Goal: Use online tool/utility

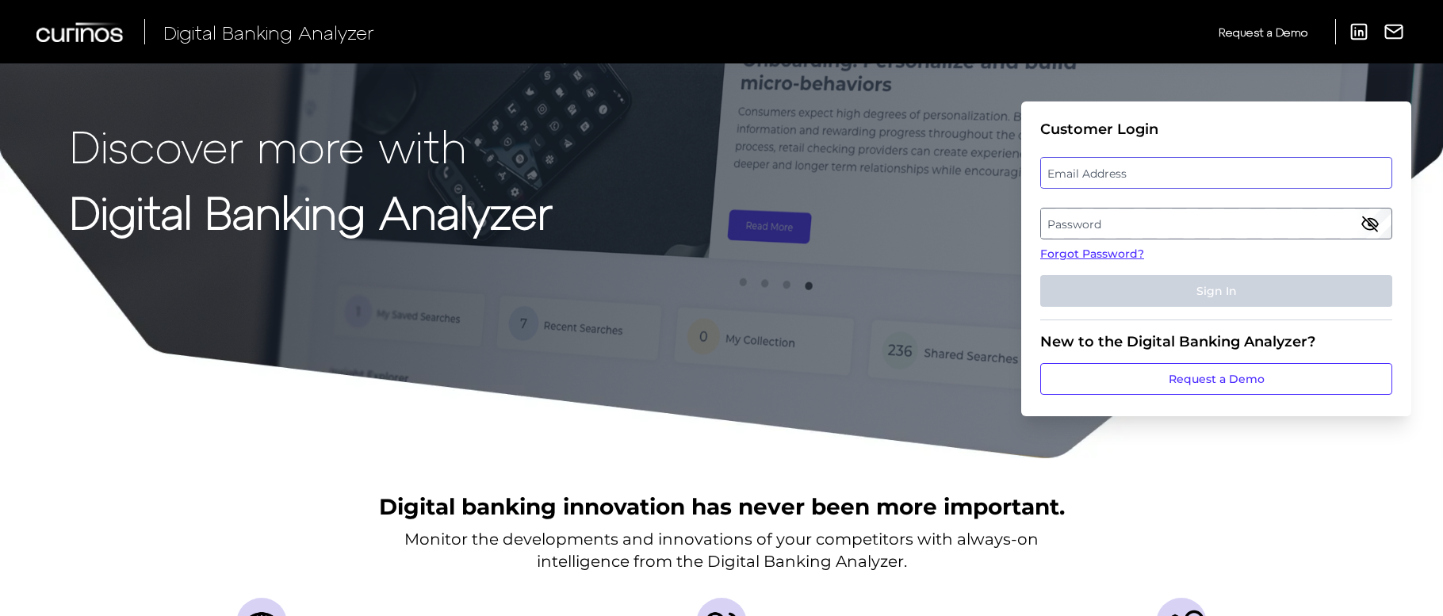
type input "[PERSON_NAME][EMAIL_ADDRESS][PERSON_NAME][DOMAIN_NAME]"
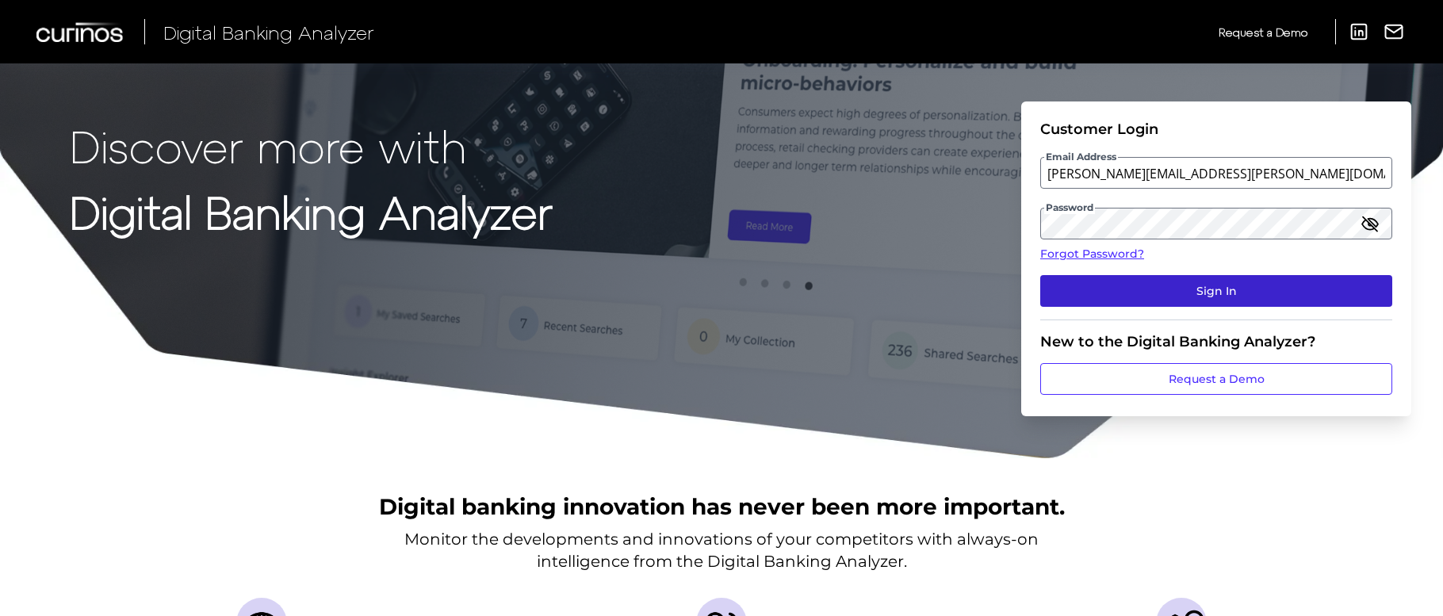
click at [1162, 283] on button "Sign In" at bounding box center [1216, 291] width 352 height 32
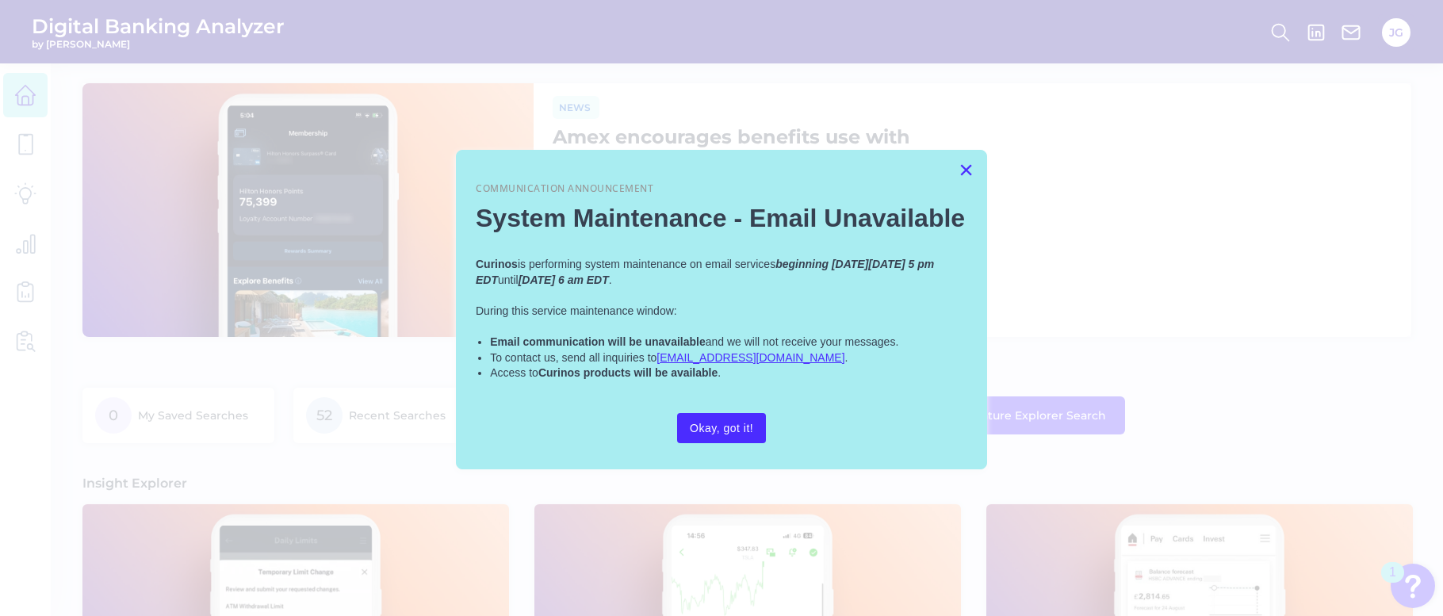
click at [967, 179] on button "×" at bounding box center [965, 169] width 15 height 25
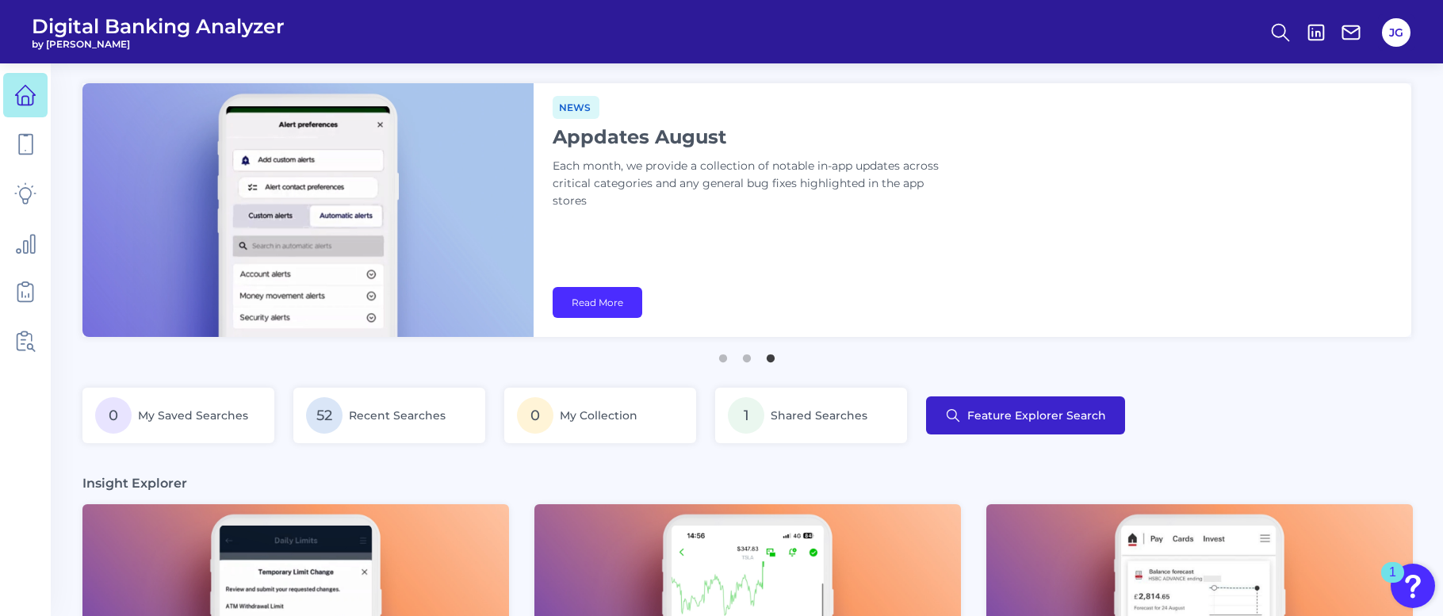
click at [993, 426] on button "Feature Explorer Search" at bounding box center [1025, 415] width 199 height 38
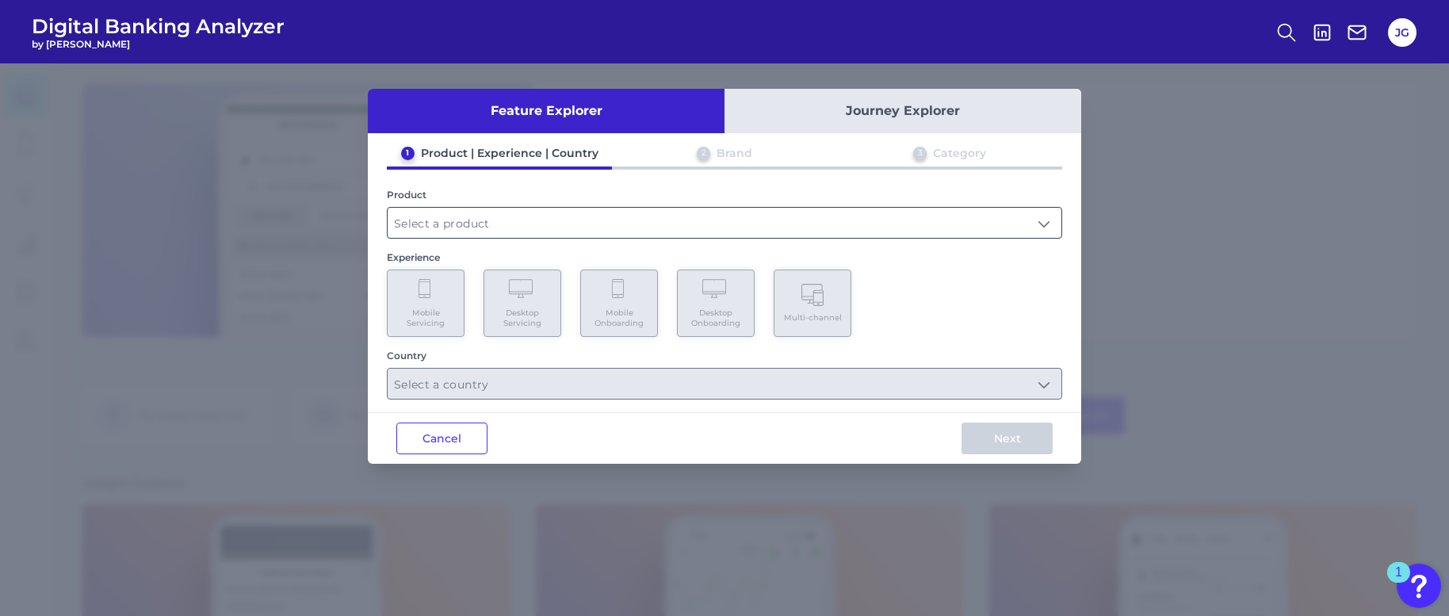
click at [787, 208] on input "text" at bounding box center [725, 223] width 674 height 30
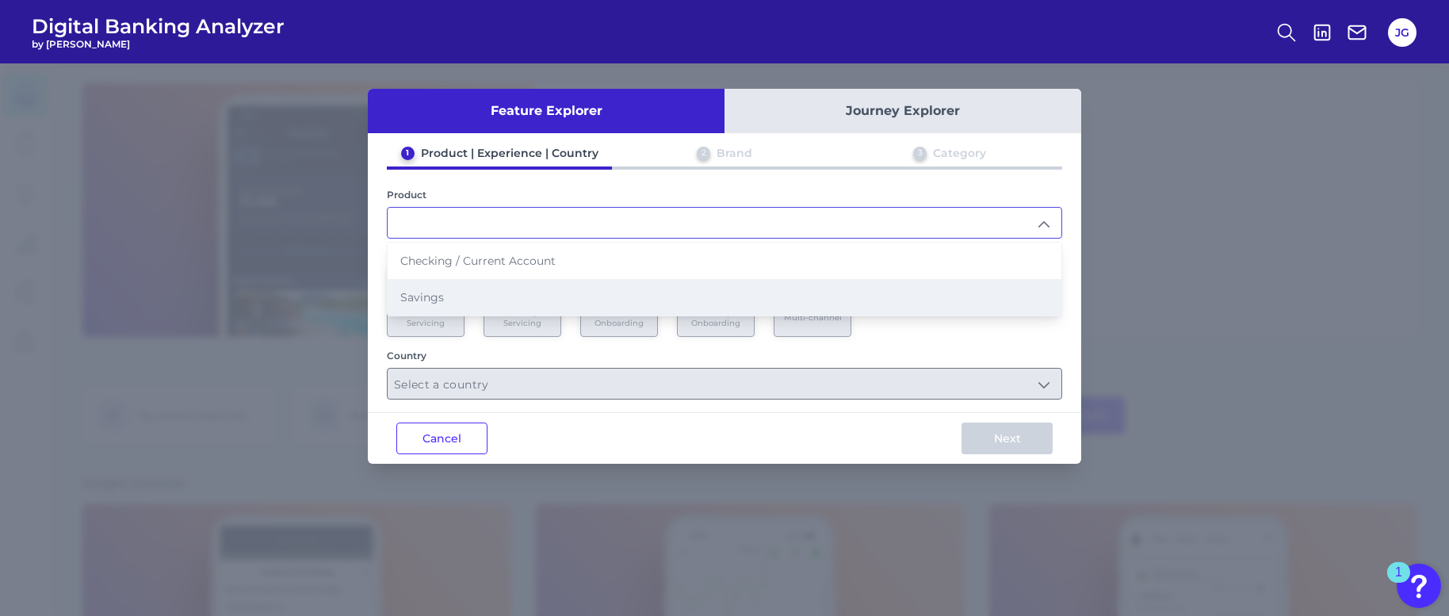
click at [447, 299] on li "Savings" at bounding box center [725, 297] width 674 height 36
type input "Savings"
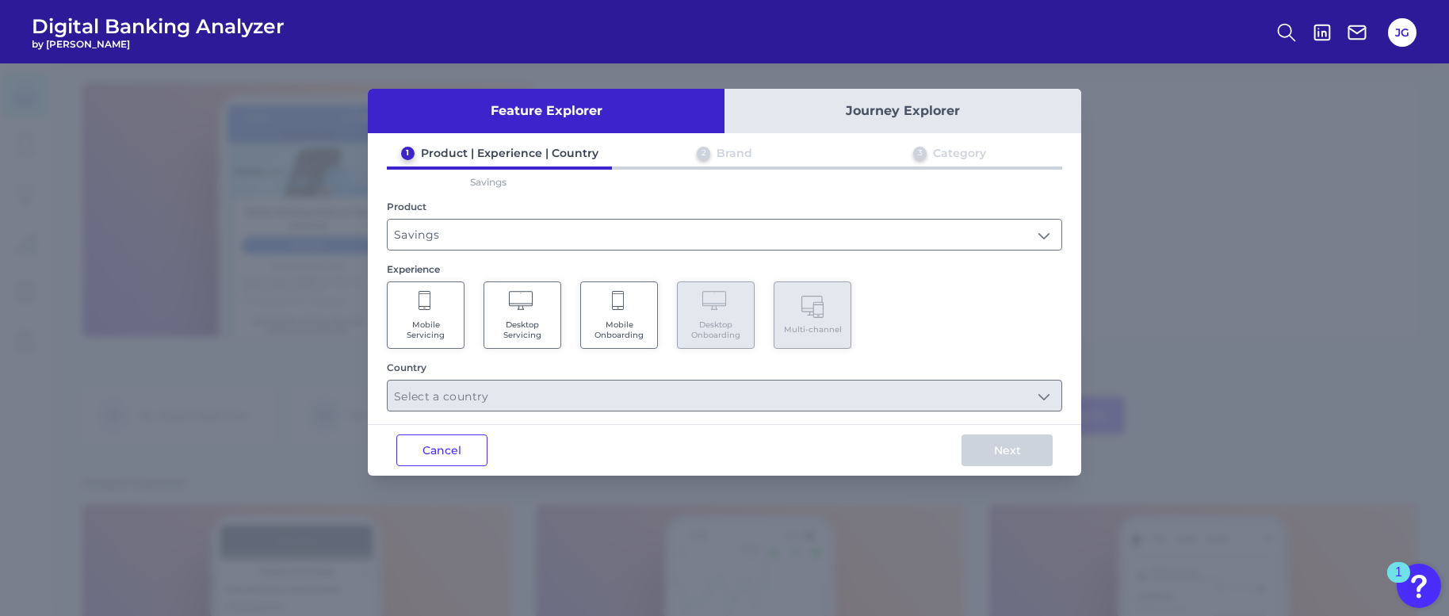
click at [530, 323] on span "Desktop Servicing" at bounding box center [522, 329] width 60 height 21
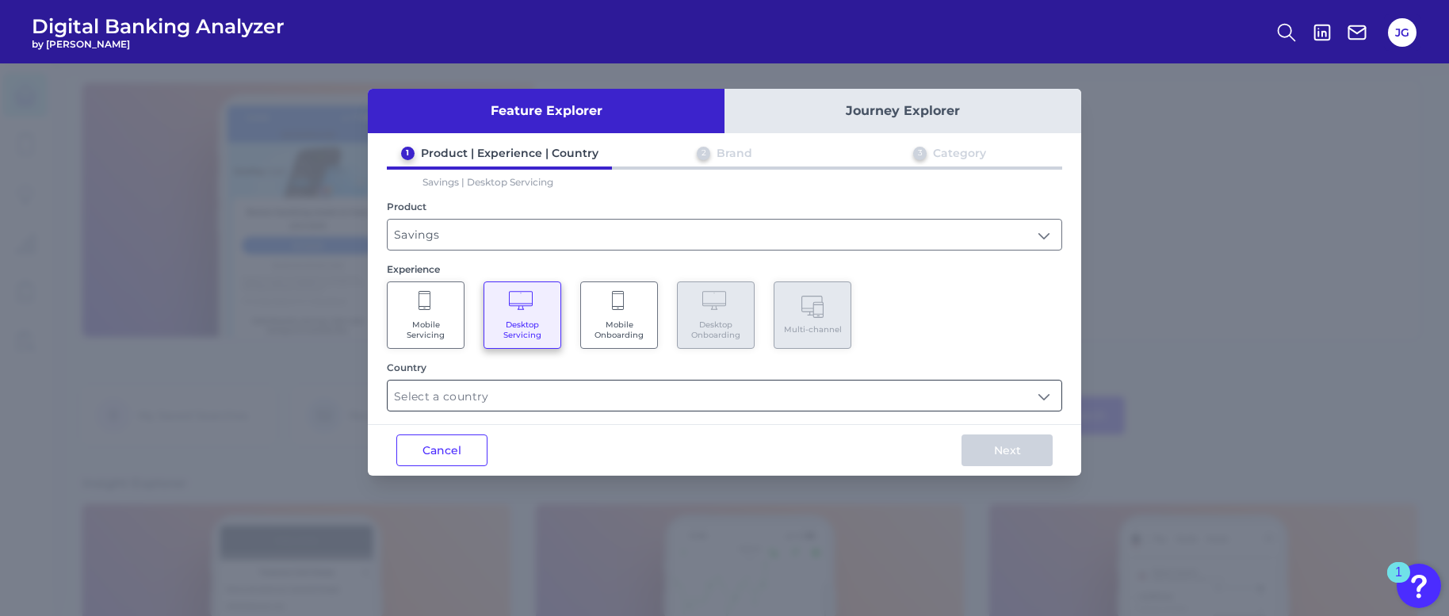
click at [631, 400] on input "text" at bounding box center [725, 396] width 674 height 30
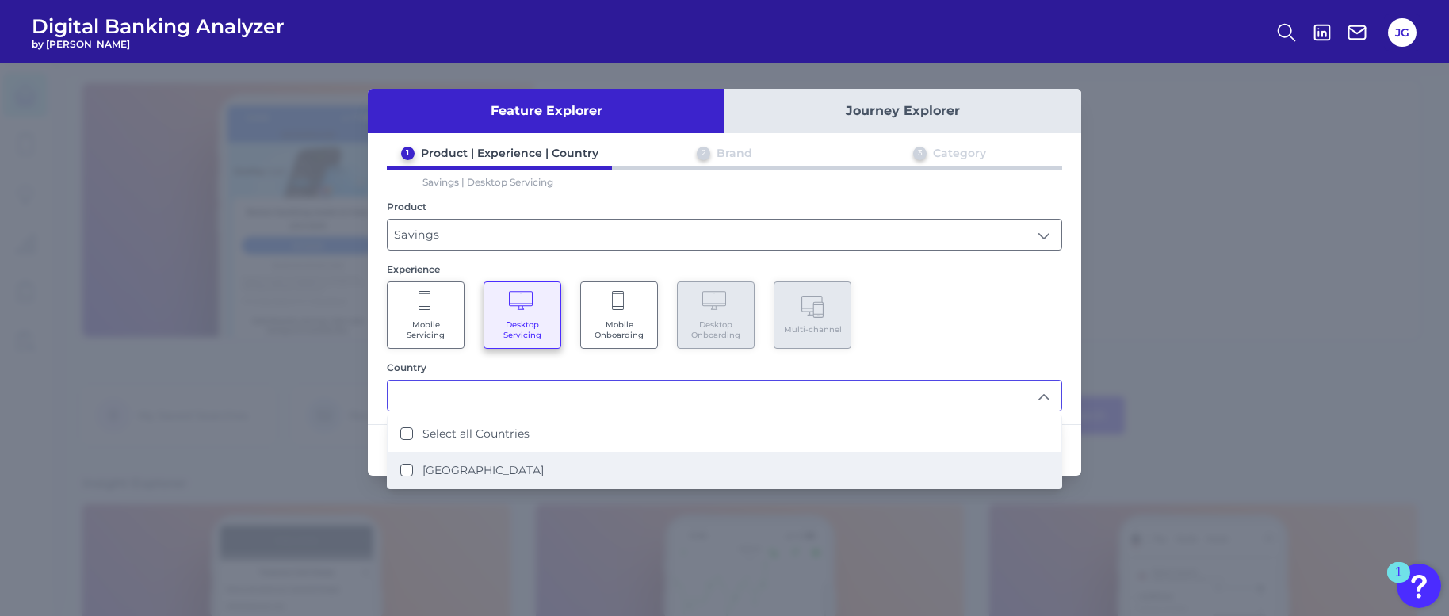
click at [585, 461] on li "[GEOGRAPHIC_DATA]" at bounding box center [725, 470] width 674 height 36
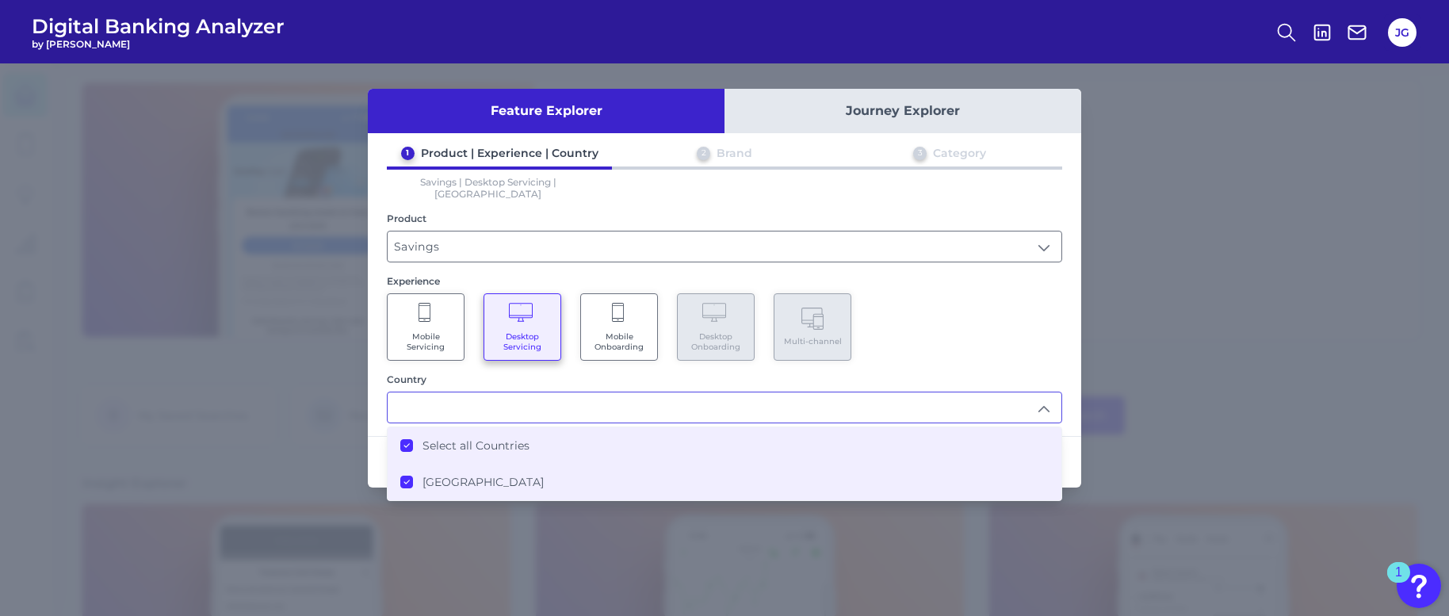
type input "Select all Countries"
click at [1045, 327] on div "Mobile Servicing Desktop Servicing Mobile Onboarding Desktop Onboarding Multi-c…" at bounding box center [724, 326] width 675 height 67
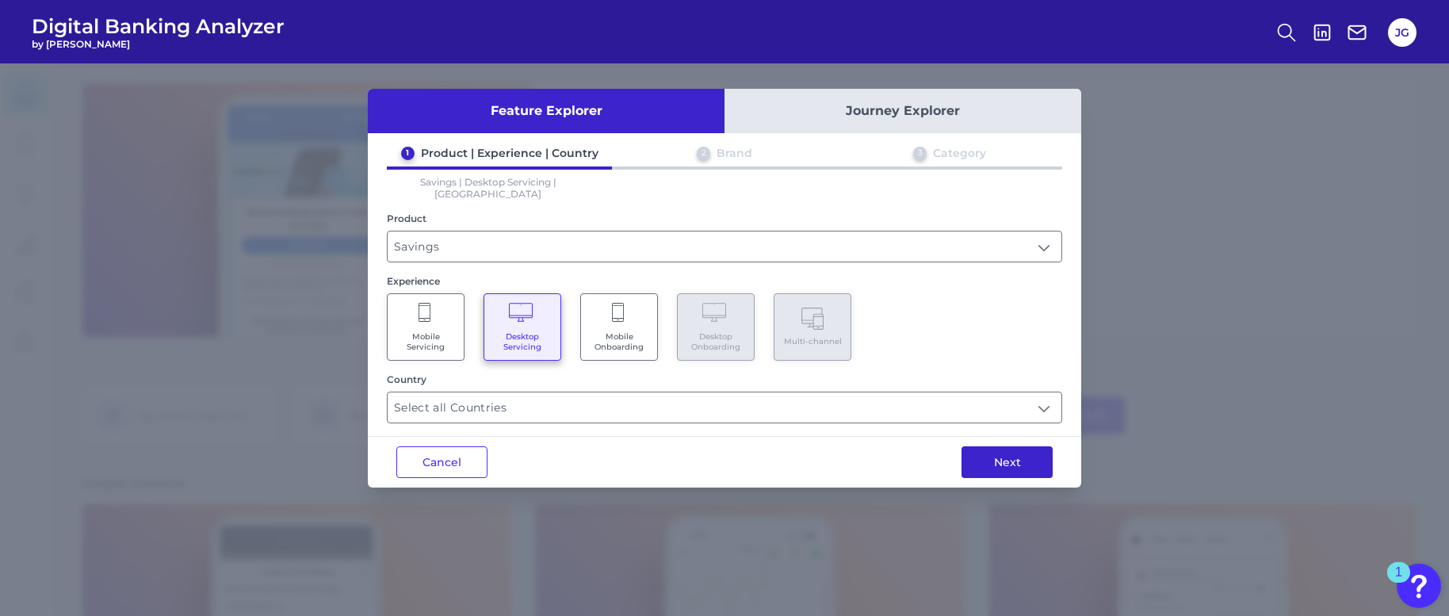
click at [1039, 450] on button "Next" at bounding box center [1007, 462] width 91 height 32
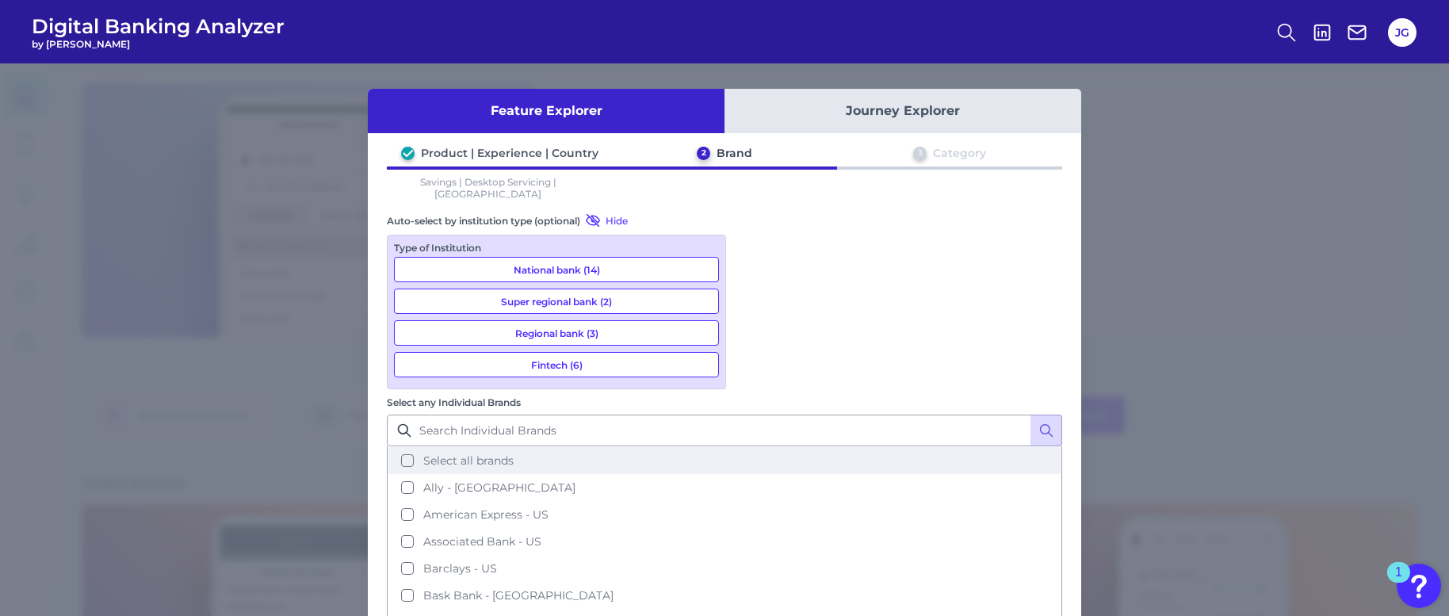
click at [752, 474] on button "Ally - [GEOGRAPHIC_DATA]" at bounding box center [724, 487] width 672 height 27
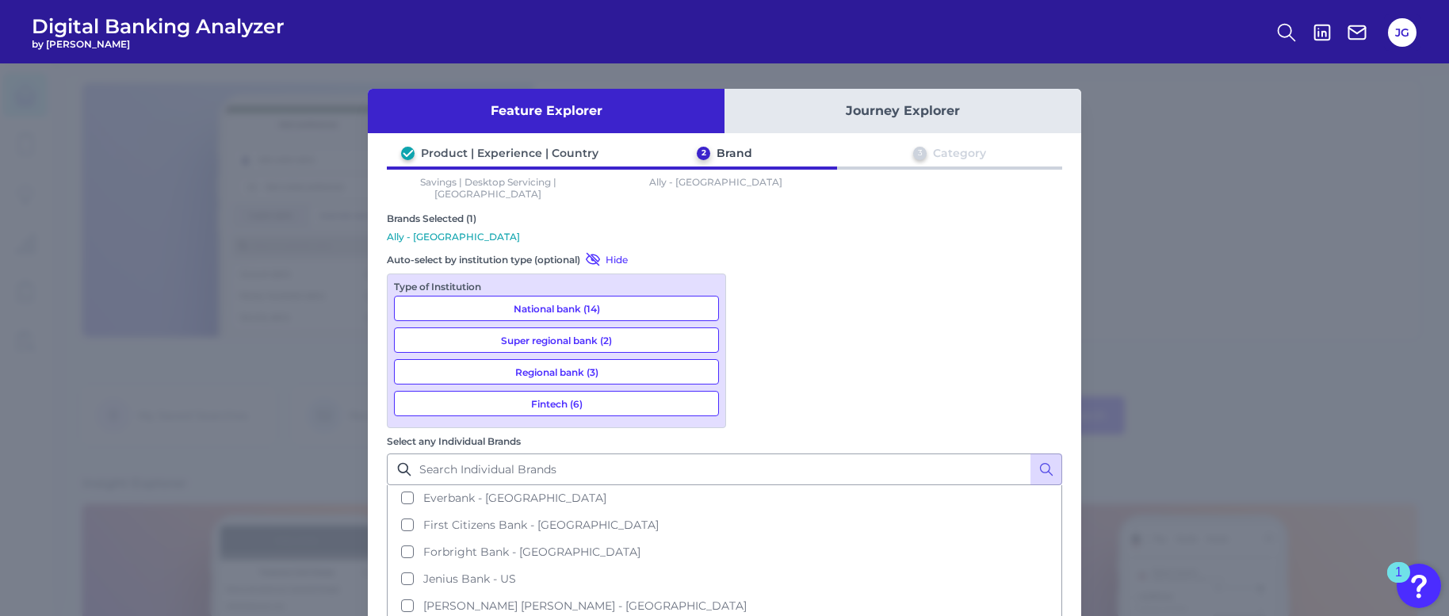
scroll to position [490, 0]
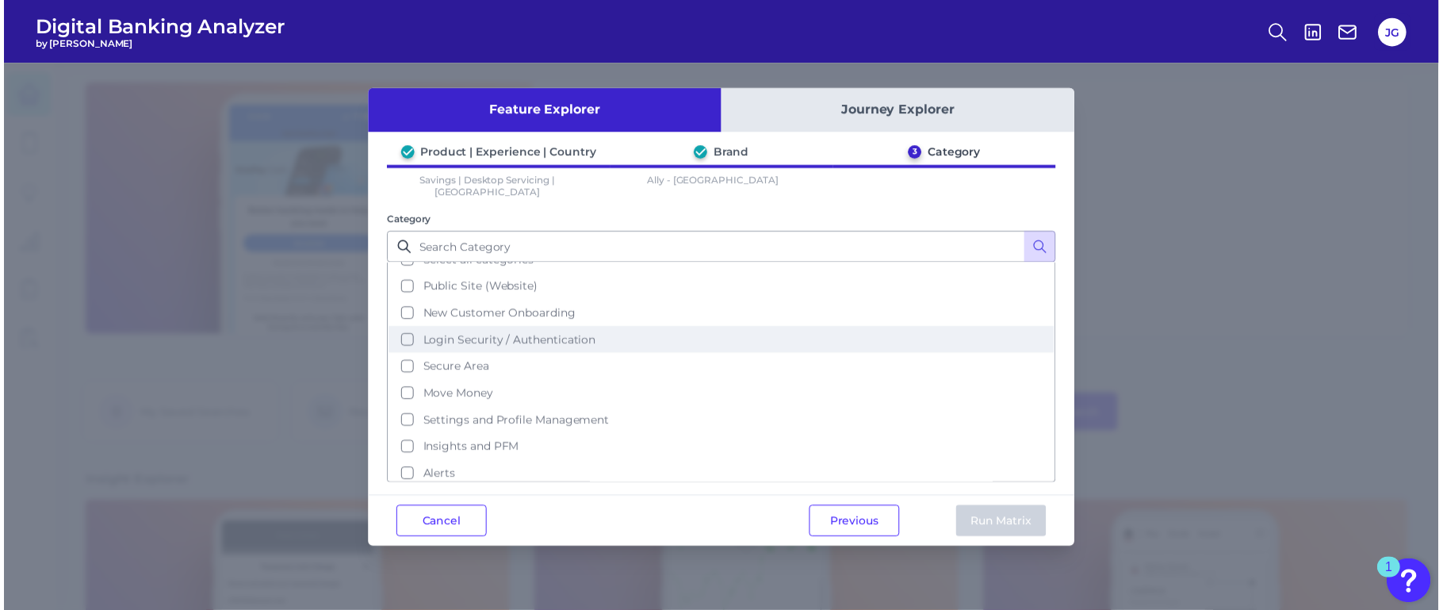
scroll to position [70, 0]
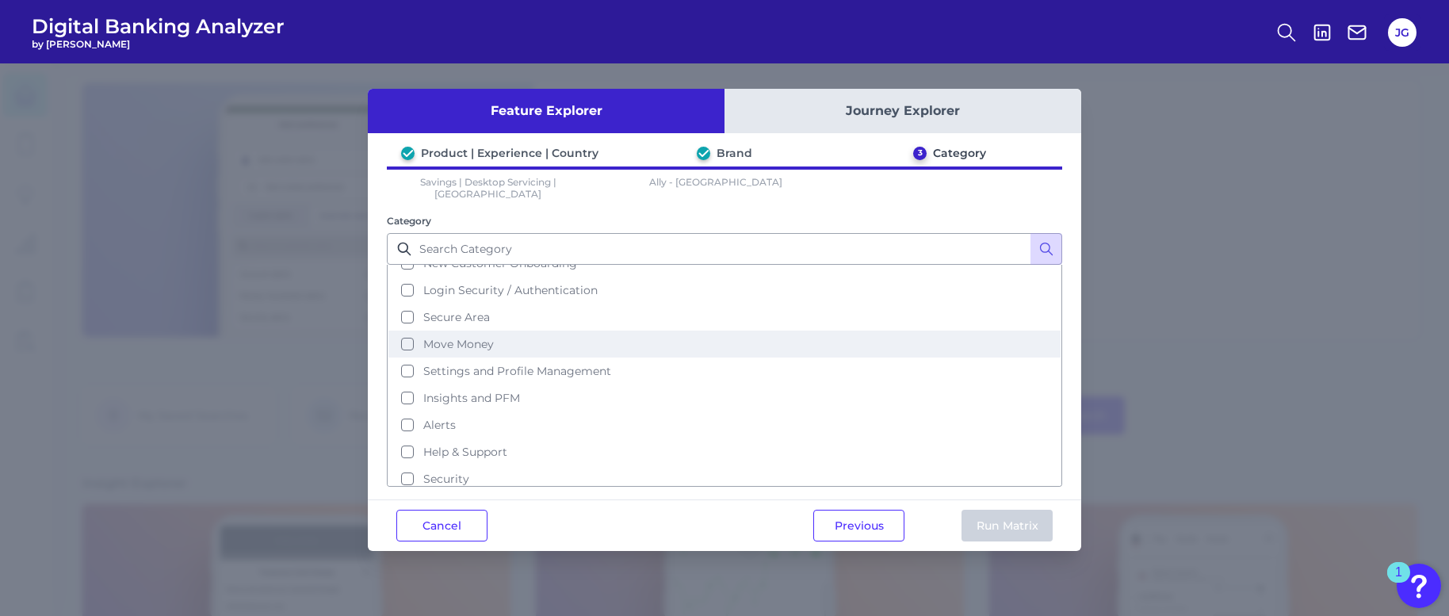
click at [408, 331] on button "Move Money" at bounding box center [724, 344] width 672 height 27
click at [1033, 520] on button "Run Matrix" at bounding box center [1007, 526] width 91 height 32
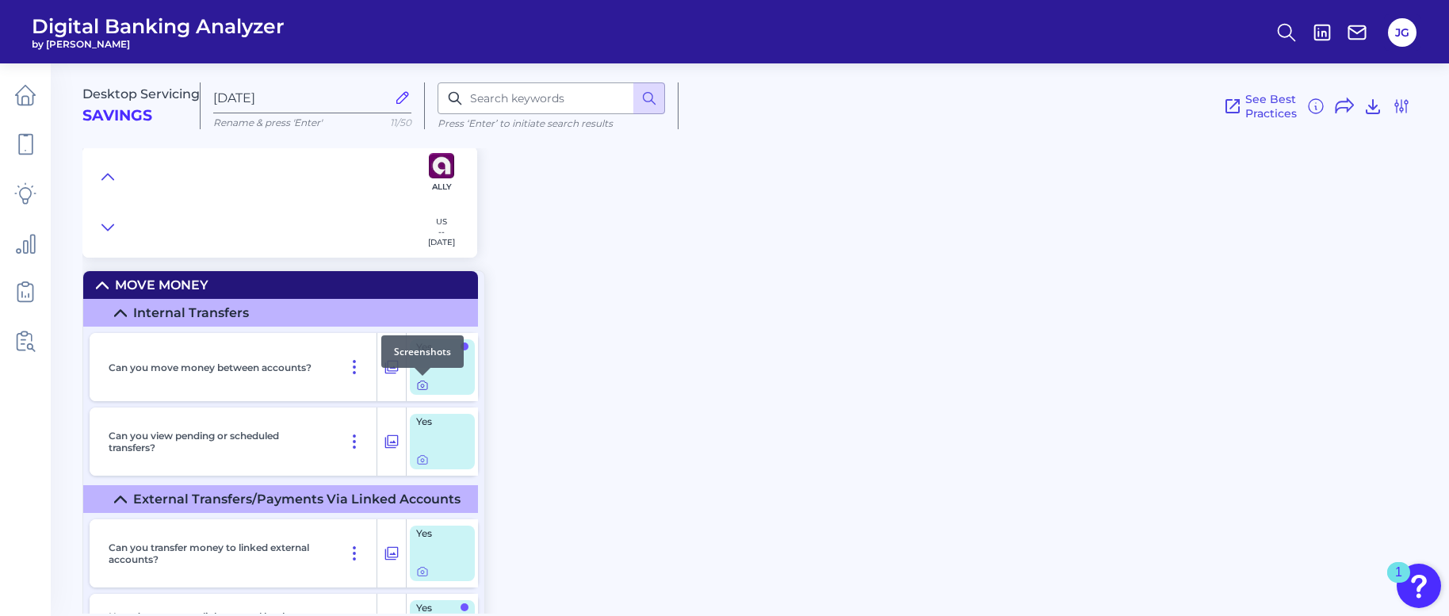
click at [426, 385] on icon at bounding box center [422, 385] width 13 height 13
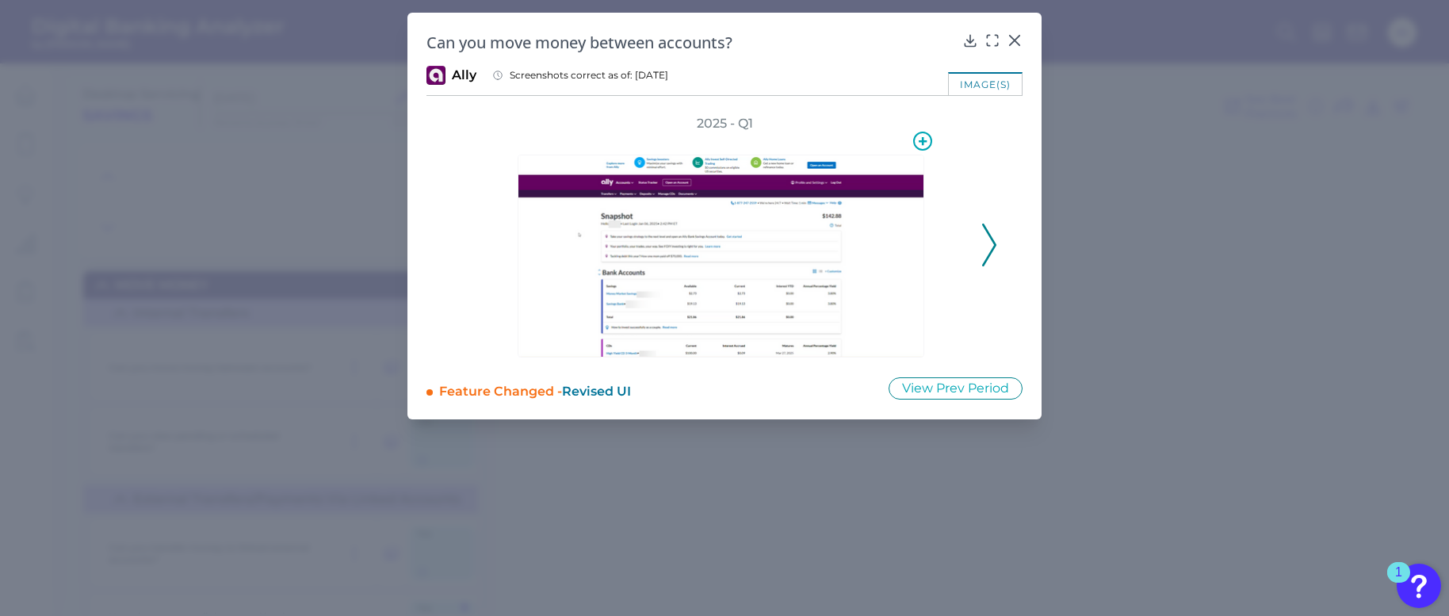
click at [775, 261] on img at bounding box center [721, 256] width 407 height 203
click at [806, 229] on img at bounding box center [721, 256] width 407 height 203
click at [919, 140] on icon at bounding box center [923, 141] width 8 height 8
click at [826, 113] on div "Can you move money between accounts? Ally Screenshots correct as of: [DATE] ima…" at bounding box center [724, 216] width 634 height 407
click at [821, 236] on img at bounding box center [721, 256] width 407 height 203
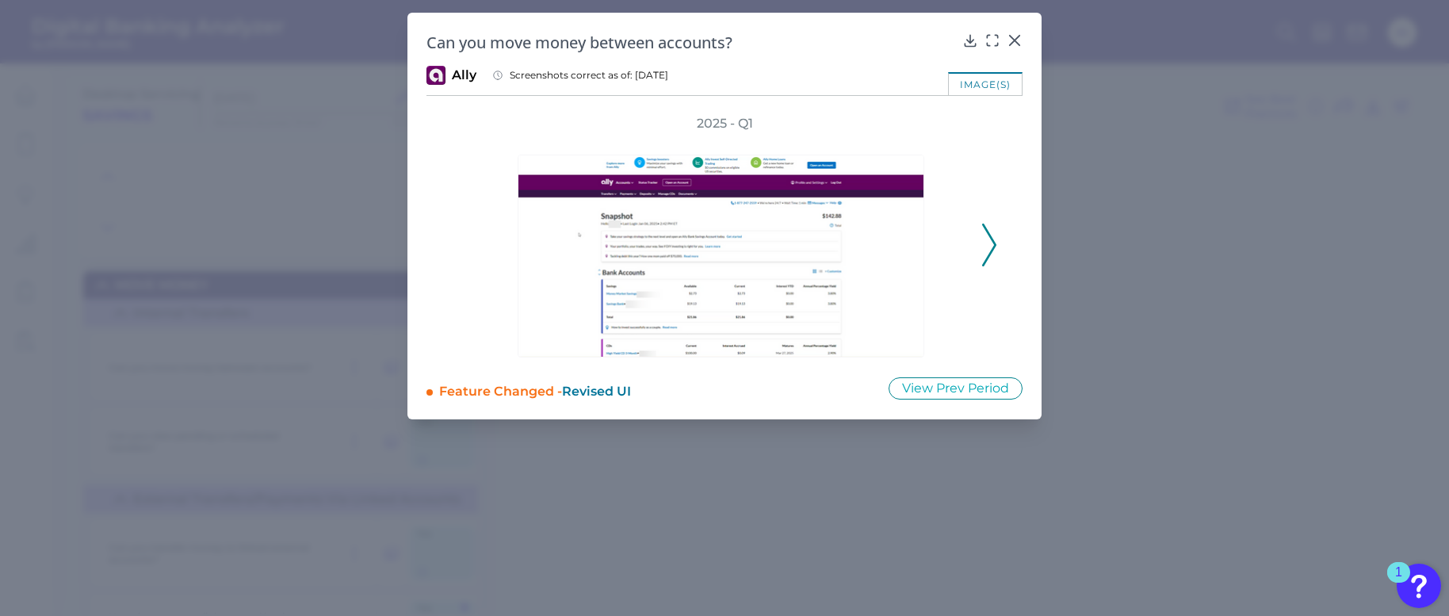
click at [994, 246] on polyline at bounding box center [989, 244] width 12 height 40
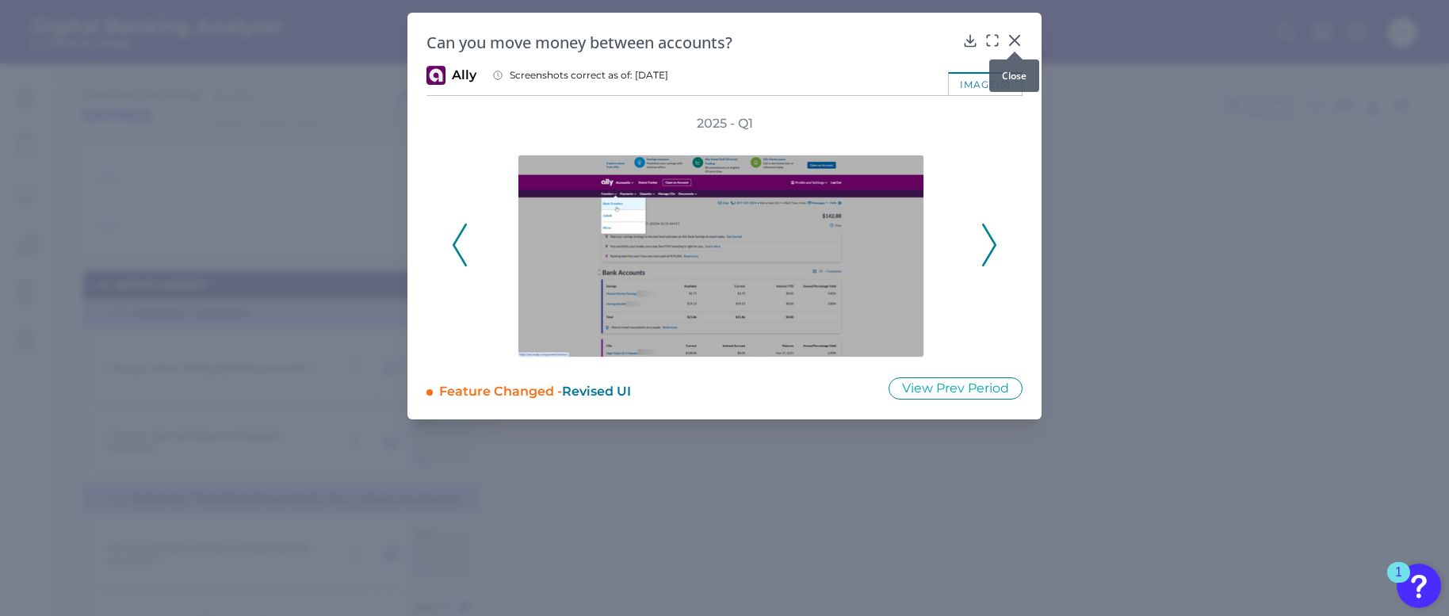
click at [1016, 40] on icon at bounding box center [1015, 41] width 16 height 16
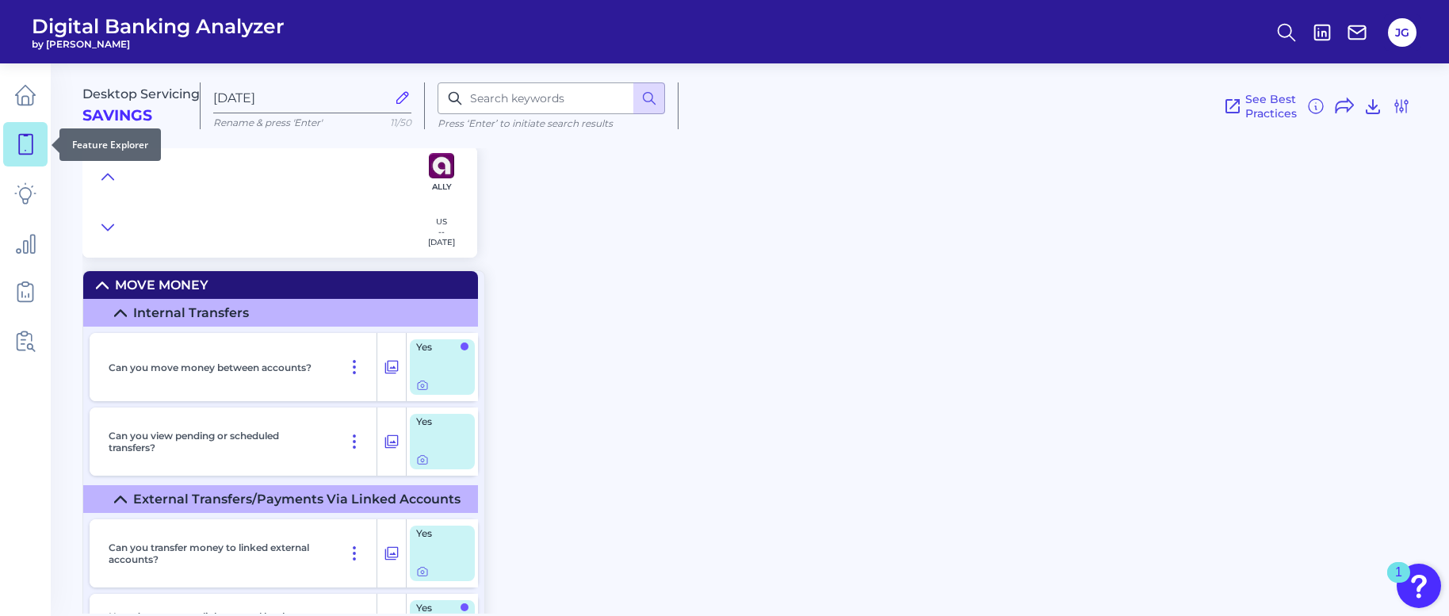
click at [36, 135] on link at bounding box center [25, 144] width 44 height 44
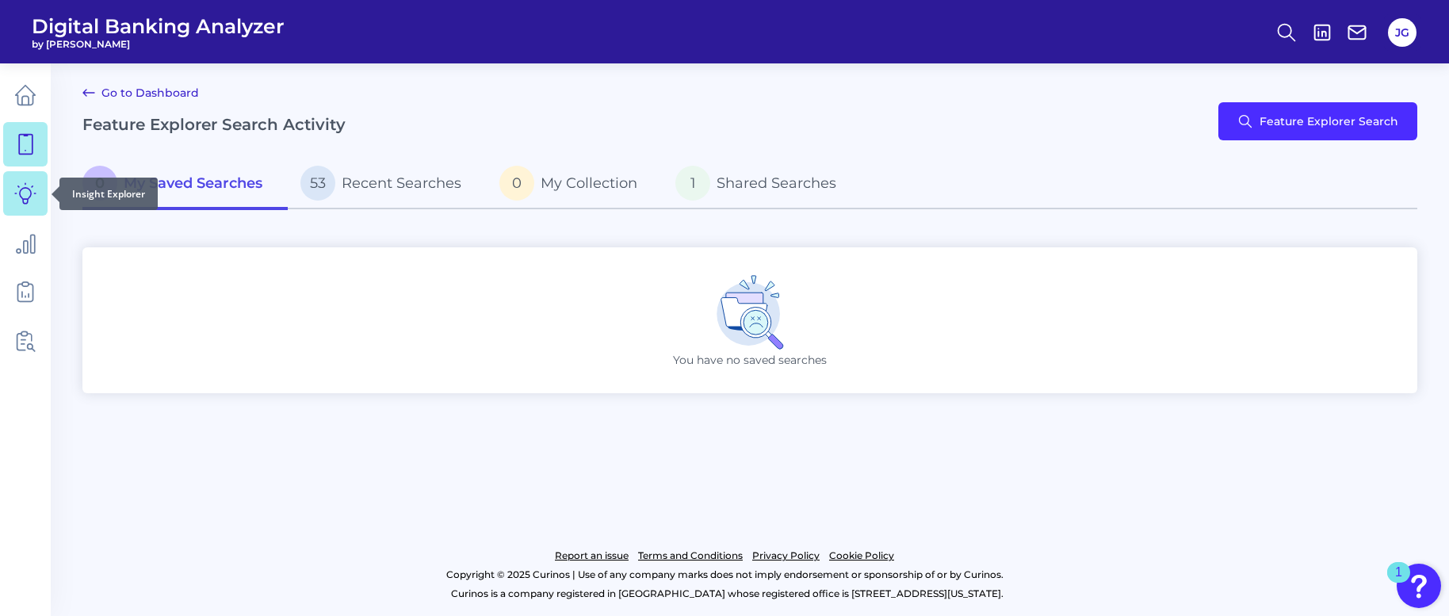
click at [22, 203] on icon at bounding box center [25, 193] width 22 height 22
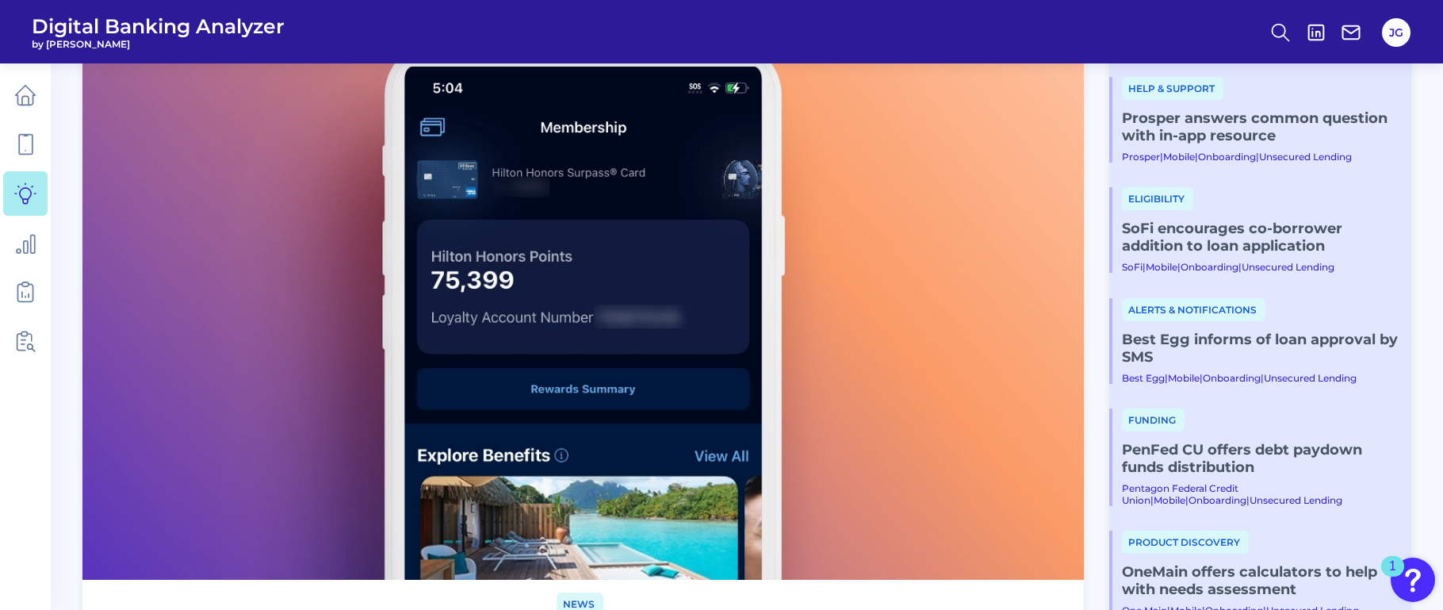
scroll to position [109, 0]
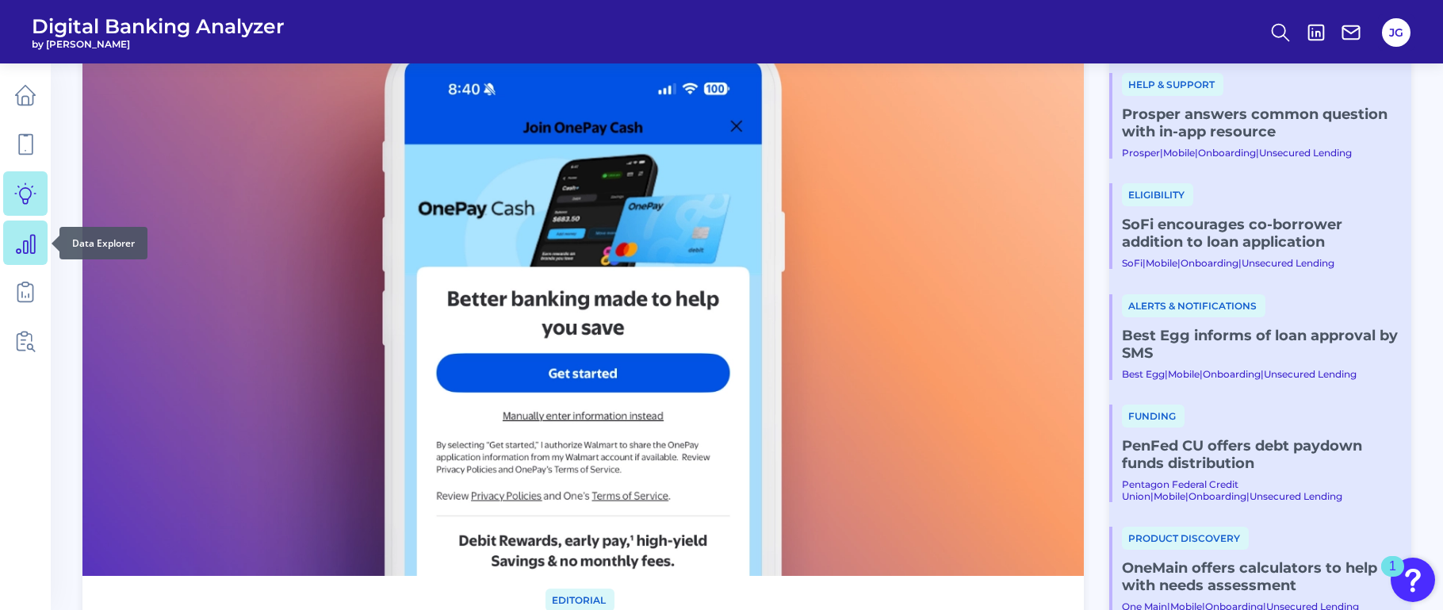
click at [28, 243] on icon at bounding box center [26, 244] width 18 height 18
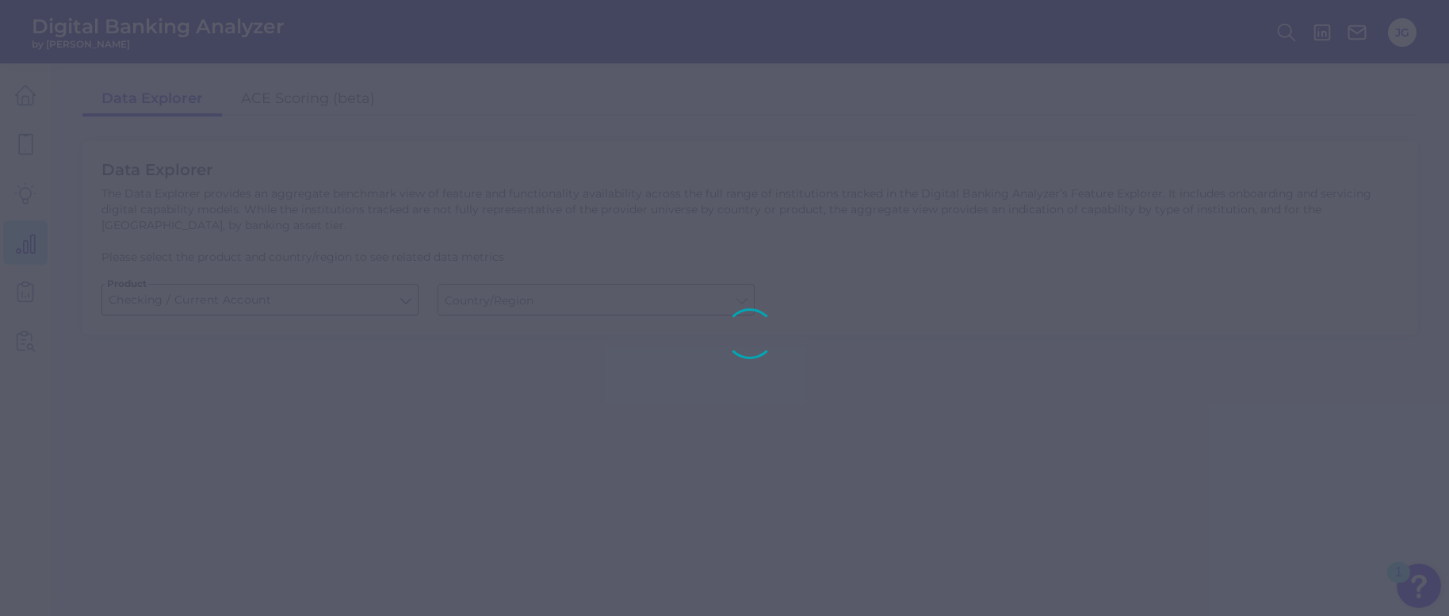
type input "[GEOGRAPHIC_DATA]"
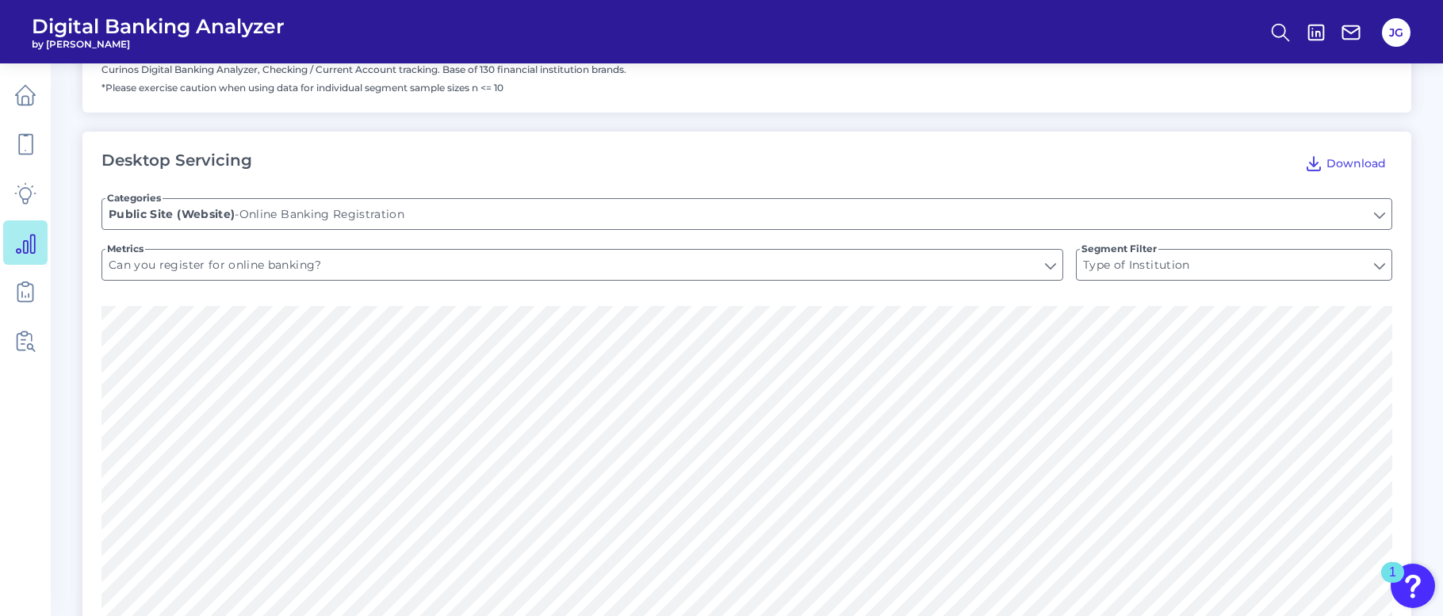
scroll to position [1196, 0]
